Goal: Task Accomplishment & Management: Use online tool/utility

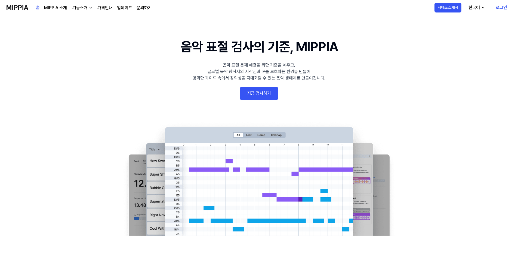
click at [104, 8] on link "가격안내" at bounding box center [104, 8] width 15 height 7
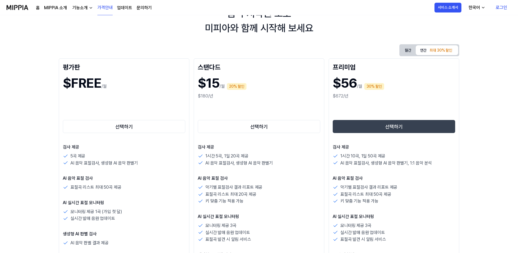
scroll to position [27, 0]
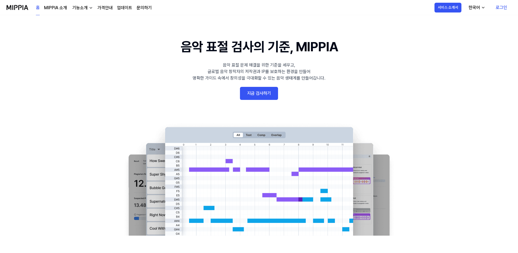
click at [261, 94] on link "지금 검사하기" at bounding box center [259, 93] width 38 height 13
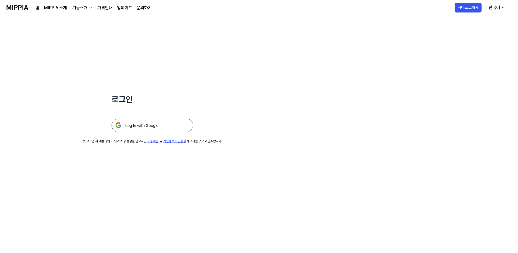
click at [154, 126] on img at bounding box center [152, 126] width 82 height 14
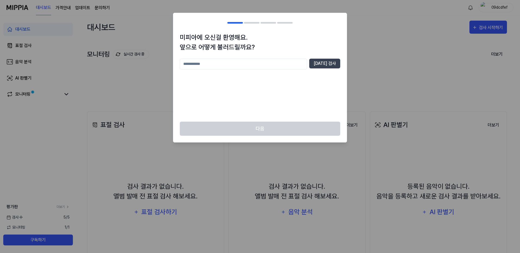
click at [226, 66] on input "text" at bounding box center [243, 64] width 127 height 11
type input "****"
click at [325, 62] on button "[DATE] 검사" at bounding box center [324, 64] width 31 height 10
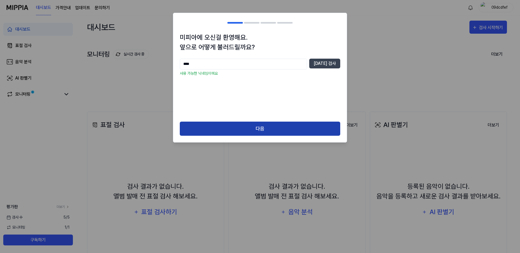
click at [267, 129] on button "다음" at bounding box center [260, 129] width 160 height 14
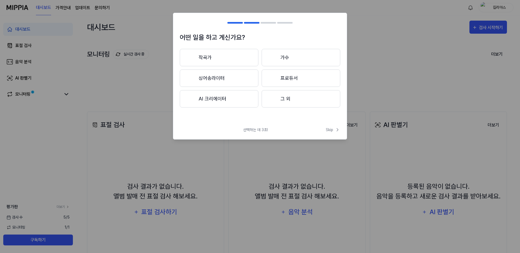
click at [222, 80] on button "싱어송라이터" at bounding box center [219, 78] width 79 height 17
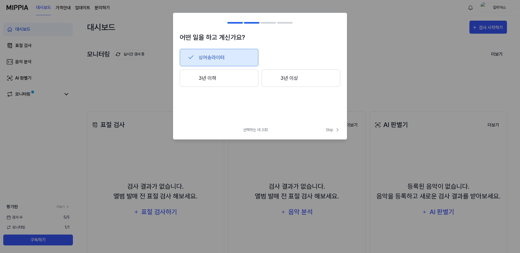
click at [240, 78] on button "3년 이하" at bounding box center [219, 78] width 79 height 17
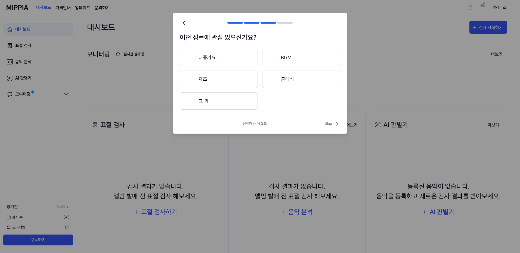
click at [232, 59] on button "대중가요" at bounding box center [219, 57] width 78 height 17
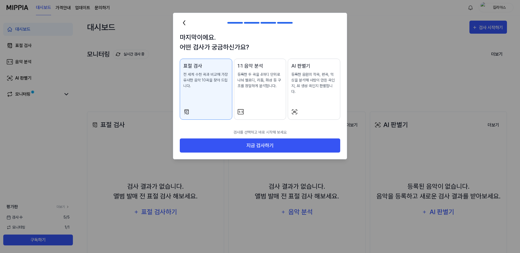
click at [205, 97] on div "표절 검사 전 세계 수천 곡과 비교해 가장 유사한 음악 10곡을 찾아 드립니다." at bounding box center [205, 81] width 45 height 38
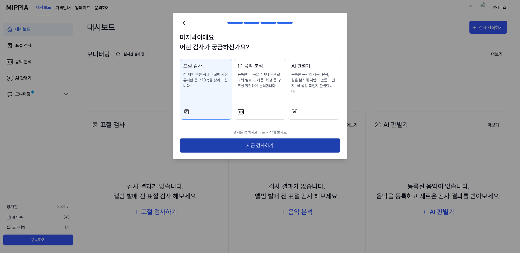
click at [247, 141] on button "지금 검사하기" at bounding box center [260, 146] width 160 height 14
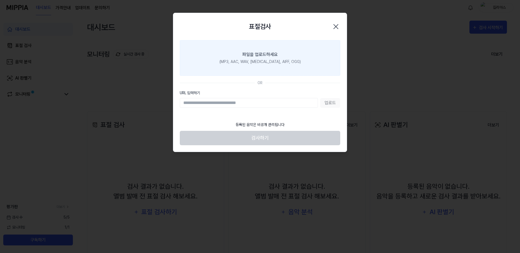
click at [263, 65] on label "파일을 업로드하세요 (MP3, AAC, WAV, [MEDICAL_DATA], AIFF, OGG)" at bounding box center [260, 58] width 160 height 36
click at [0, 0] on input "파일을 업로드하세요 (MP3, AAC, WAV, [MEDICAL_DATA], AIFF, OGG)" at bounding box center [0, 0] width 0 height 0
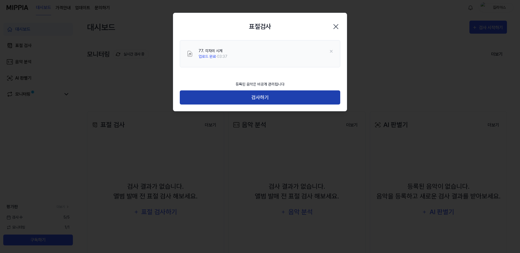
click at [268, 99] on button "검사하기" at bounding box center [260, 98] width 160 height 14
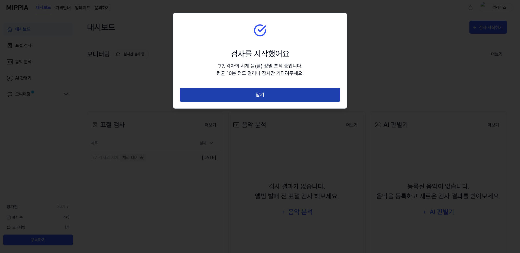
click at [253, 95] on button "닫기" at bounding box center [260, 95] width 160 height 14
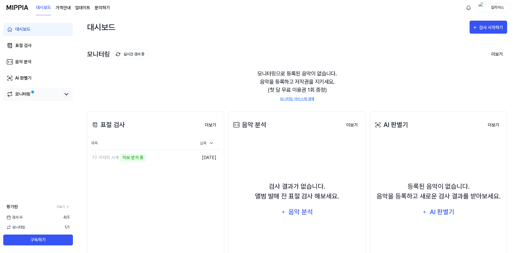
click at [69, 97] on icon at bounding box center [66, 94] width 7 height 7
click at [434, 213] on div "AI 판별기" at bounding box center [442, 212] width 26 height 10
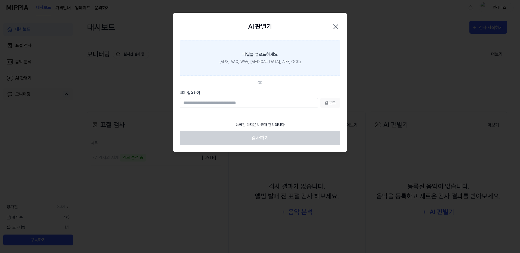
click at [255, 67] on label "파일을 업로드하세요 (MP3, AAC, WAV, [MEDICAL_DATA], AIFF, OGG)" at bounding box center [260, 58] width 160 height 36
click at [0, 0] on input "파일을 업로드하세요 (MP3, AAC, WAV, [MEDICAL_DATA], AIFF, OGG)" at bounding box center [0, 0] width 0 height 0
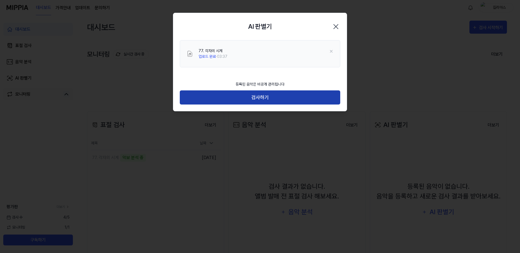
click at [265, 99] on button "검사하기" at bounding box center [260, 98] width 160 height 14
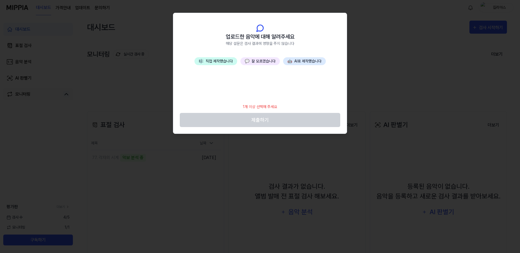
click at [219, 63] on button "🎼 직접 제작했습니다" at bounding box center [215, 61] width 43 height 8
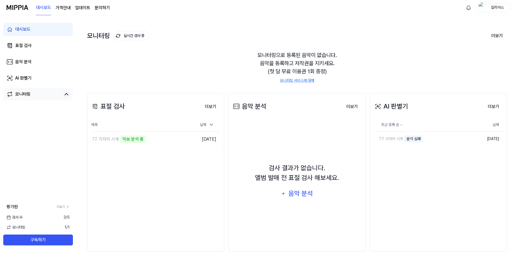
scroll to position [28, 0]
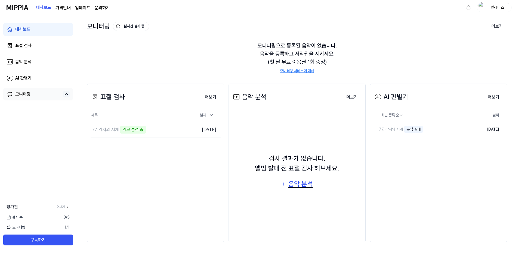
click at [295, 184] on div "음악 분석" at bounding box center [300, 184] width 26 height 10
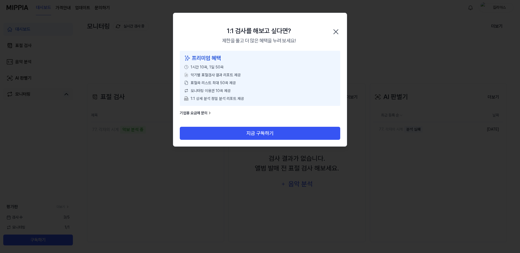
click at [334, 35] on icon "button" at bounding box center [335, 31] width 9 height 9
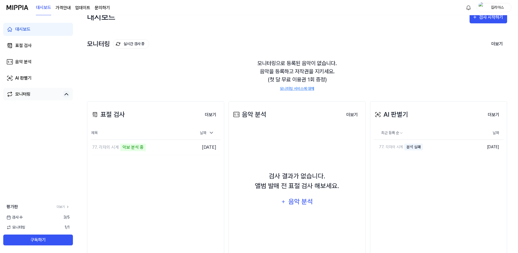
scroll to position [1, 0]
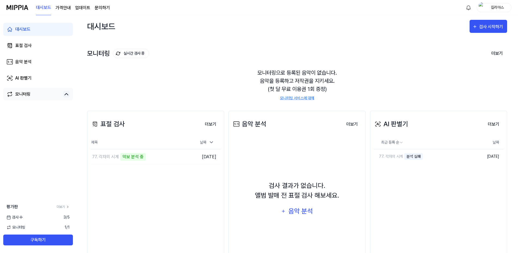
click at [69, 9] on page\) "가격안내" at bounding box center [62, 8] width 15 height 7
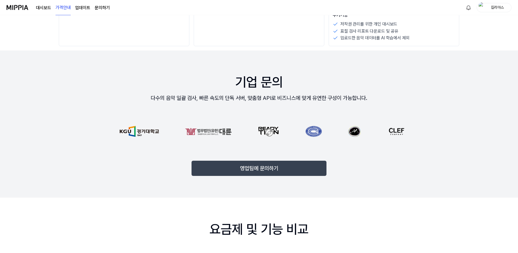
scroll to position [325, 0]
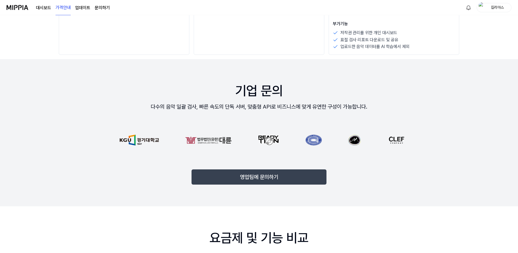
click at [41, 8] on link "대시보드" at bounding box center [43, 8] width 15 height 7
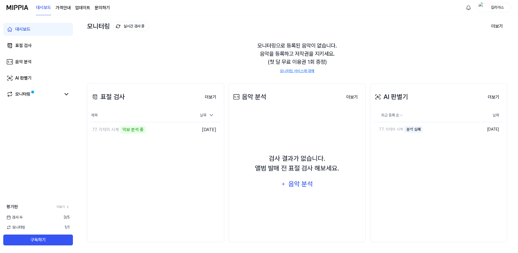
scroll to position [0, 0]
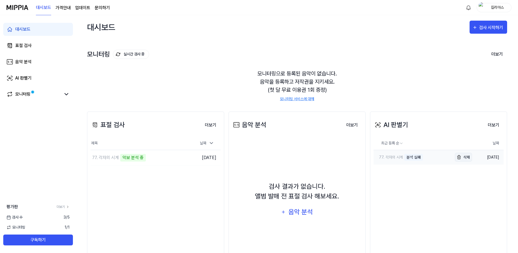
click at [460, 157] on img "button" at bounding box center [458, 157] width 7 height 7
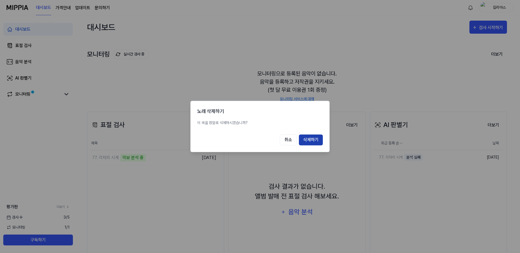
click at [311, 139] on button "삭제하기" at bounding box center [311, 140] width 24 height 11
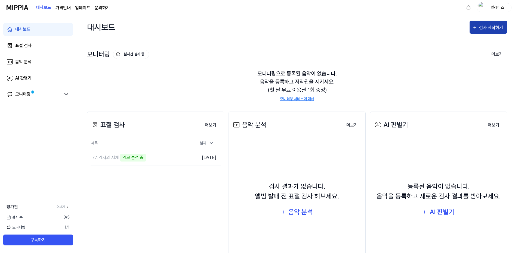
click at [480, 28] on div "검사 시작하기" at bounding box center [491, 27] width 25 height 7
click at [383, 92] on div "모니터링으로 등록된 음악이 없습니다. 음악을 등록하고 저작권을 지키세요. (첫 달 무료 이용권 1회 증정) 모니터링 서비스에 대해" at bounding box center [297, 85] width 420 height 45
click at [149, 160] on div "77. 각자의 시계" at bounding box center [128, 157] width 75 height 15
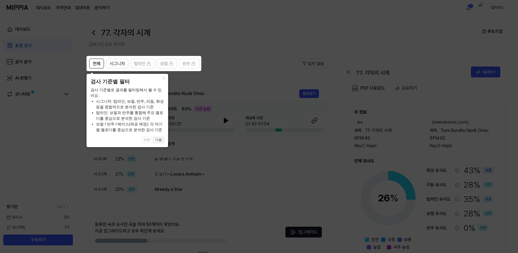
click at [161, 140] on button "다음" at bounding box center [158, 140] width 11 height 7
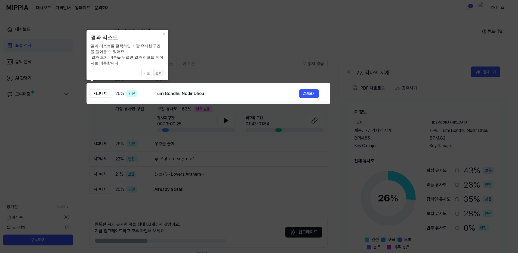
click at [158, 74] on button "완료" at bounding box center [158, 73] width 11 height 7
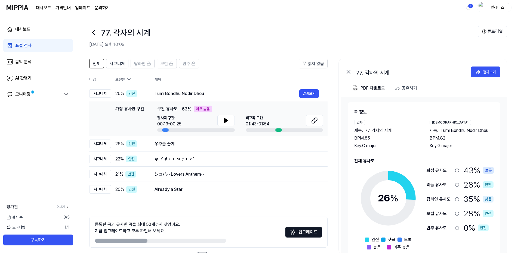
click at [237, 63] on header "전체 시그니처 탑라인 보컬 반주 읽지 않음" at bounding box center [208, 66] width 238 height 14
click at [226, 124] on button at bounding box center [225, 120] width 17 height 11
click at [277, 123] on div "[GEOGRAPHIC_DATA] 구간 01:43-01:54" at bounding box center [284, 121] width 77 height 12
click at [312, 122] on icon at bounding box center [314, 120] width 7 height 7
click at [305, 92] on button "결과보기" at bounding box center [309, 93] width 20 height 9
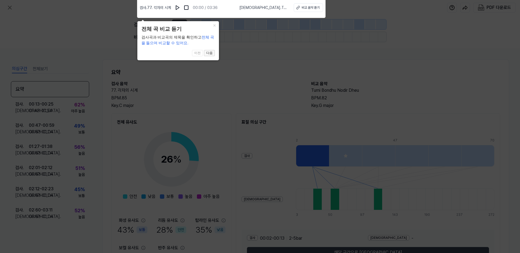
click at [210, 54] on button "다음" at bounding box center [209, 53] width 11 height 7
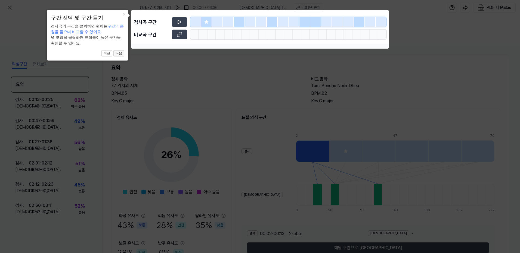
click at [121, 55] on button "다음" at bounding box center [118, 53] width 11 height 7
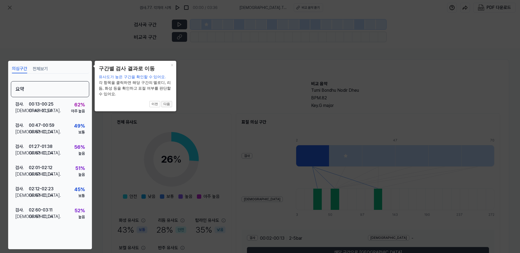
click at [166, 106] on button "다음" at bounding box center [166, 104] width 11 height 7
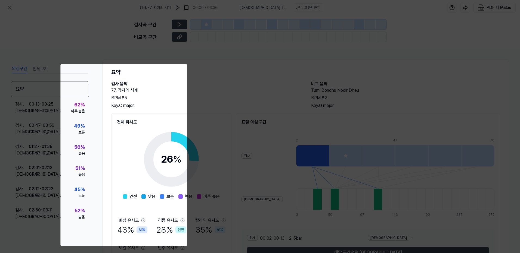
scroll to position [36, 0]
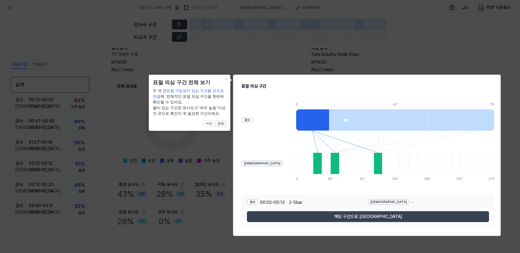
click at [222, 126] on button "완료" at bounding box center [220, 124] width 11 height 7
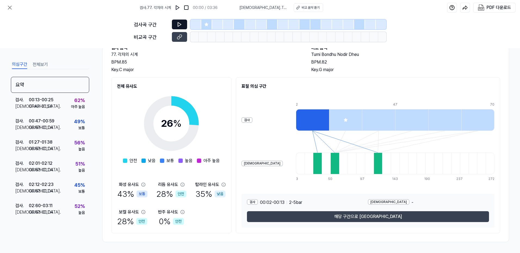
click at [181, 26] on icon at bounding box center [179, 24] width 5 height 5
click at [206, 26] on icon at bounding box center [206, 25] width 4 height 4
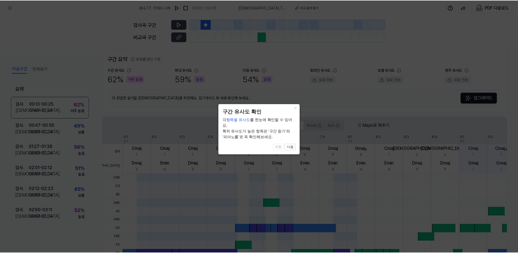
scroll to position [120, 0]
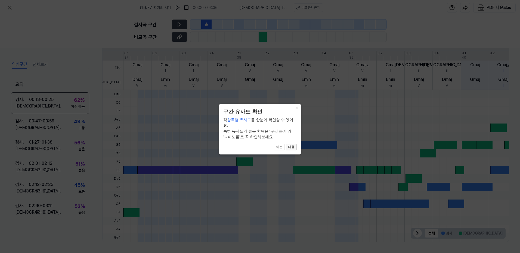
click at [292, 144] on button "다음" at bounding box center [291, 147] width 11 height 7
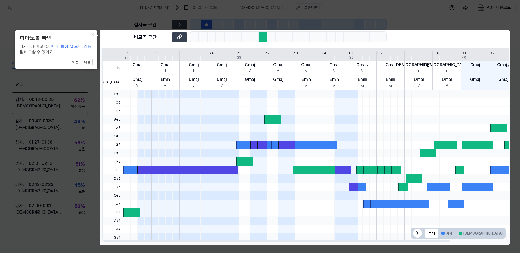
click at [417, 234] on icon at bounding box center [417, 233] width 7 height 7
click at [497, 233] on icon at bounding box center [499, 233] width 7 height 7
click at [89, 63] on button "다음" at bounding box center [87, 62] width 11 height 7
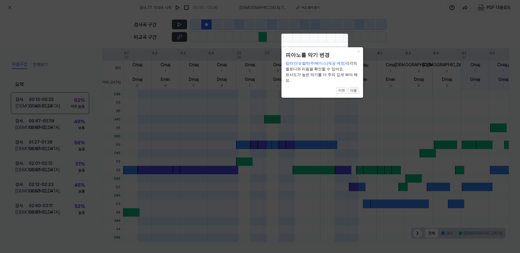
click at [355, 91] on button "다음" at bounding box center [353, 91] width 11 height 7
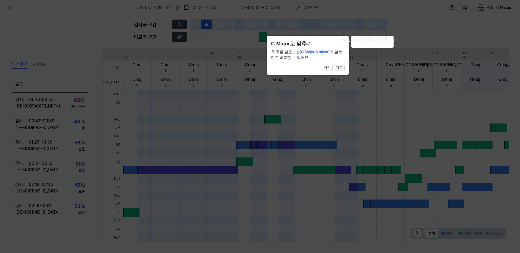
click at [339, 69] on button "다음" at bounding box center [339, 68] width 11 height 7
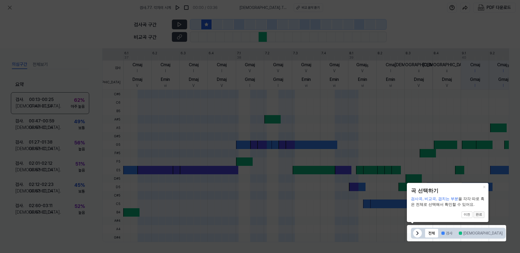
click at [479, 215] on button "완료" at bounding box center [478, 215] width 11 height 7
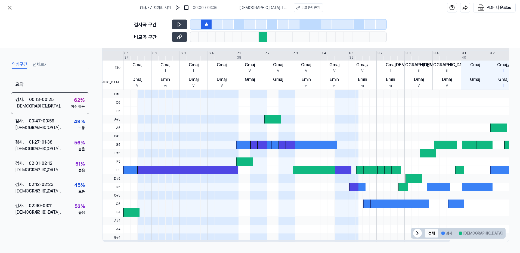
click at [432, 235] on button "전체" at bounding box center [431, 233] width 13 height 9
click at [443, 235] on div at bounding box center [442, 233] width 3 height 3
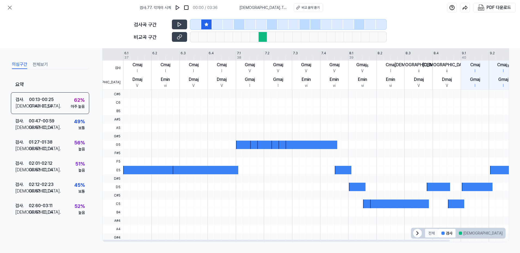
click at [430, 234] on button "전체" at bounding box center [431, 233] width 13 height 9
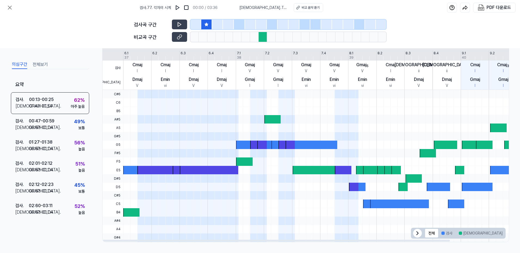
click at [506, 234] on button "겹치는 부분" at bounding box center [520, 233] width 28 height 9
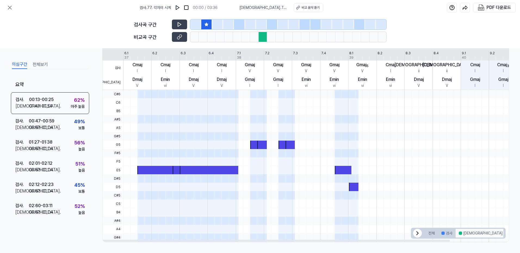
click at [467, 234] on button "[DEMOGRAPHIC_DATA]" at bounding box center [480, 233] width 50 height 9
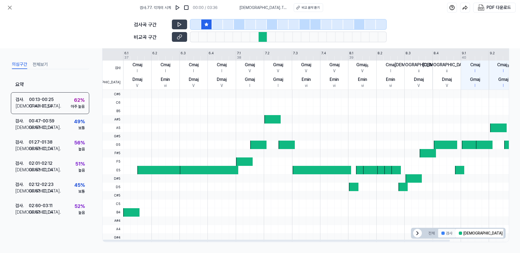
click at [445, 234] on button "검사" at bounding box center [446, 233] width 17 height 9
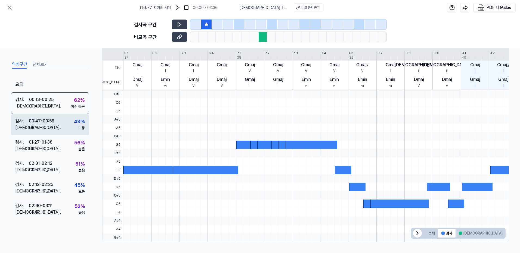
click at [56, 119] on div "검사 . 00:47 - 00:59 비교 . 00:53 - 01:04 49 % 보통" at bounding box center [50, 124] width 78 height 21
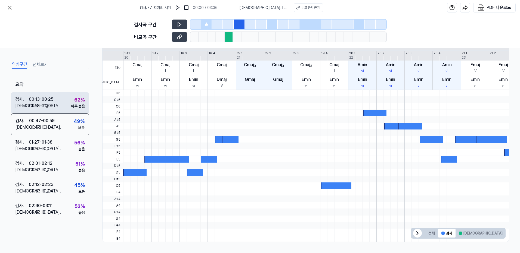
click at [56, 107] on div "검사 . 00:13 - 00:25 비교 . 01:43 - 01:54 62 % 아주 높음" at bounding box center [50, 102] width 78 height 21
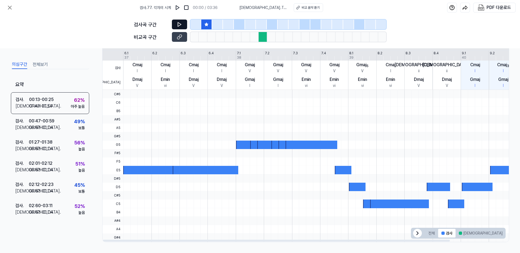
click at [176, 23] on button at bounding box center [179, 25] width 15 height 10
click at [179, 36] on icon at bounding box center [178, 37] width 3 height 3
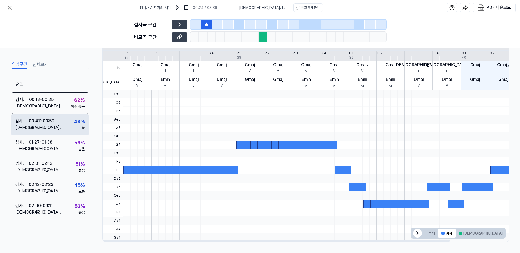
click at [41, 119] on div "00:47 - 00:59" at bounding box center [42, 121] width 26 height 7
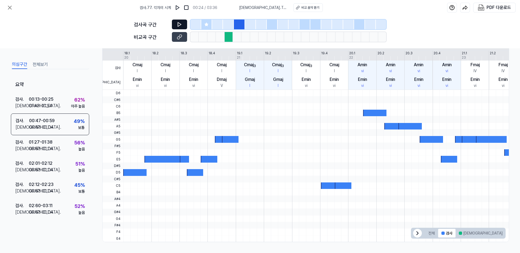
click at [180, 23] on icon at bounding box center [179, 24] width 5 height 5
click at [177, 38] on icon at bounding box center [179, 36] width 5 height 5
click at [9, 8] on icon at bounding box center [10, 7] width 7 height 7
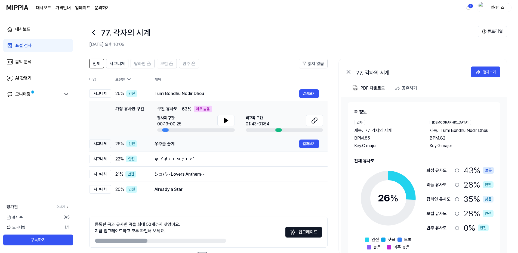
click at [188, 145] on div "우주를 줄게" at bounding box center [226, 144] width 145 height 7
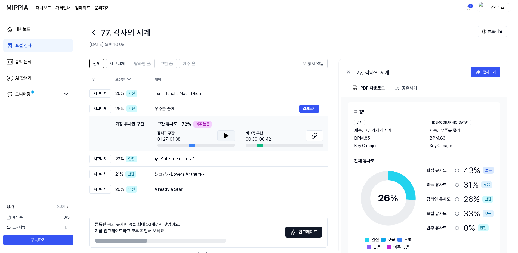
click at [223, 137] on icon at bounding box center [226, 136] width 7 height 7
click at [316, 138] on icon at bounding box center [314, 136] width 7 height 7
click at [234, 161] on div "ស្មាលាប្រុសក្បត់" at bounding box center [226, 159] width 145 height 7
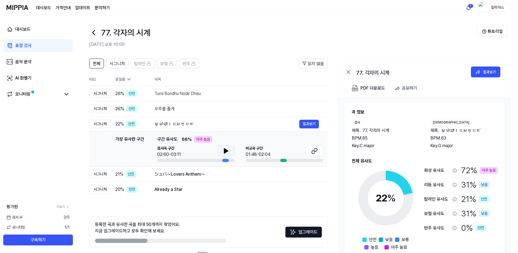
click at [226, 153] on icon at bounding box center [226, 151] width 7 height 7
click at [316, 151] on icon at bounding box center [314, 151] width 7 height 7
click at [484, 72] on div "결과보기" at bounding box center [489, 72] width 13 height 6
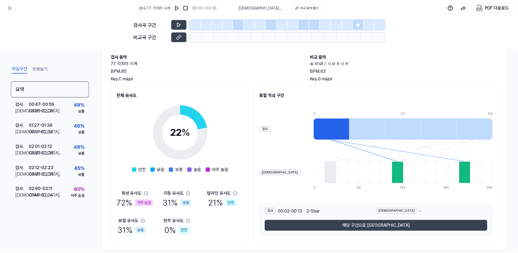
scroll to position [36, 0]
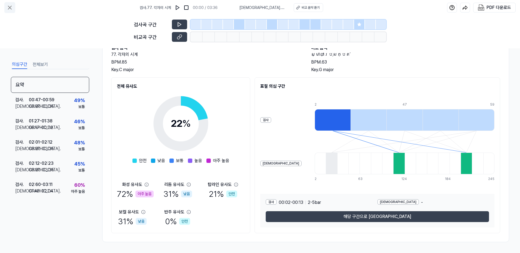
click at [10, 7] on icon at bounding box center [9, 7] width 3 height 3
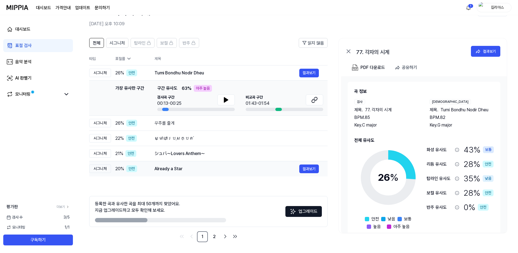
scroll to position [0, 0]
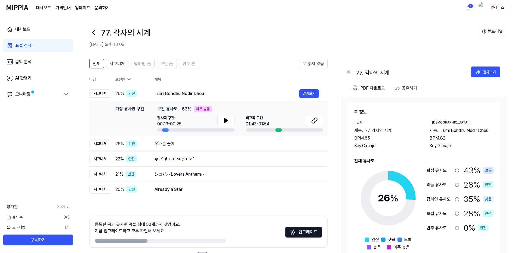
drag, startPoint x: 139, startPoint y: 242, endPoint x: 188, endPoint y: 241, distance: 49.8
click at [193, 242] on div at bounding box center [160, 241] width 131 height 4
click at [209, 239] on div at bounding box center [160, 241] width 131 height 4
drag, startPoint x: 455, startPoint y: 145, endPoint x: 359, endPoint y: 134, distance: 95.8
click at [359, 134] on div "검사 제목 . 77. 각자의 시계 BPM. 85 Key. C major 비교 제목 . Tumi Bondhu Nodir Dheu BPM. 82 …" at bounding box center [423, 134] width 139 height 29
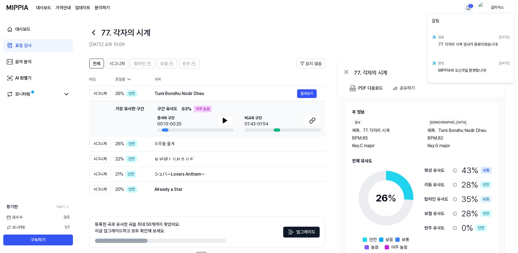
click at [466, 8] on html "대시보드 가격안내 업데이트 문의하기 1 킬리아스 대시보드 표절 검사 음악 분석 AI 판별기 모니터링 평가판 더보기 검사 [DATE] 모니터링 …" at bounding box center [259, 126] width 518 height 253
click at [324, 35] on html "대시보드 가격안내 업데이트 문의하기 킬리아스 대시보드 표절 검사 음악 분석 AI 판별기 모니터링 평가판 더보기 검사 [DATE] 모니터링 1 …" at bounding box center [260, 126] width 520 height 253
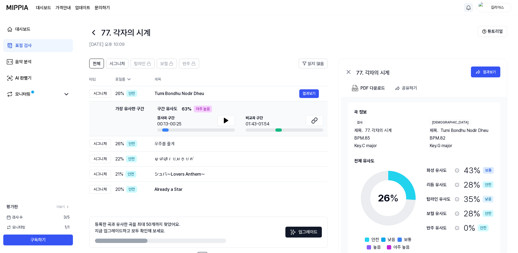
click at [249, 36] on div "77. 각자의 시계" at bounding box center [283, 32] width 388 height 13
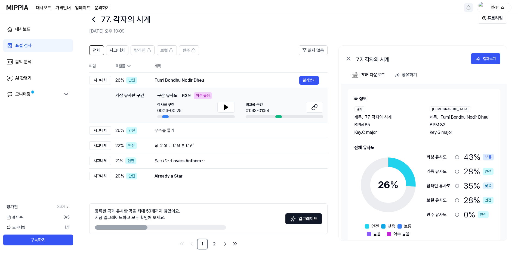
scroll to position [21, 0]
